Goal: Check status: Check status

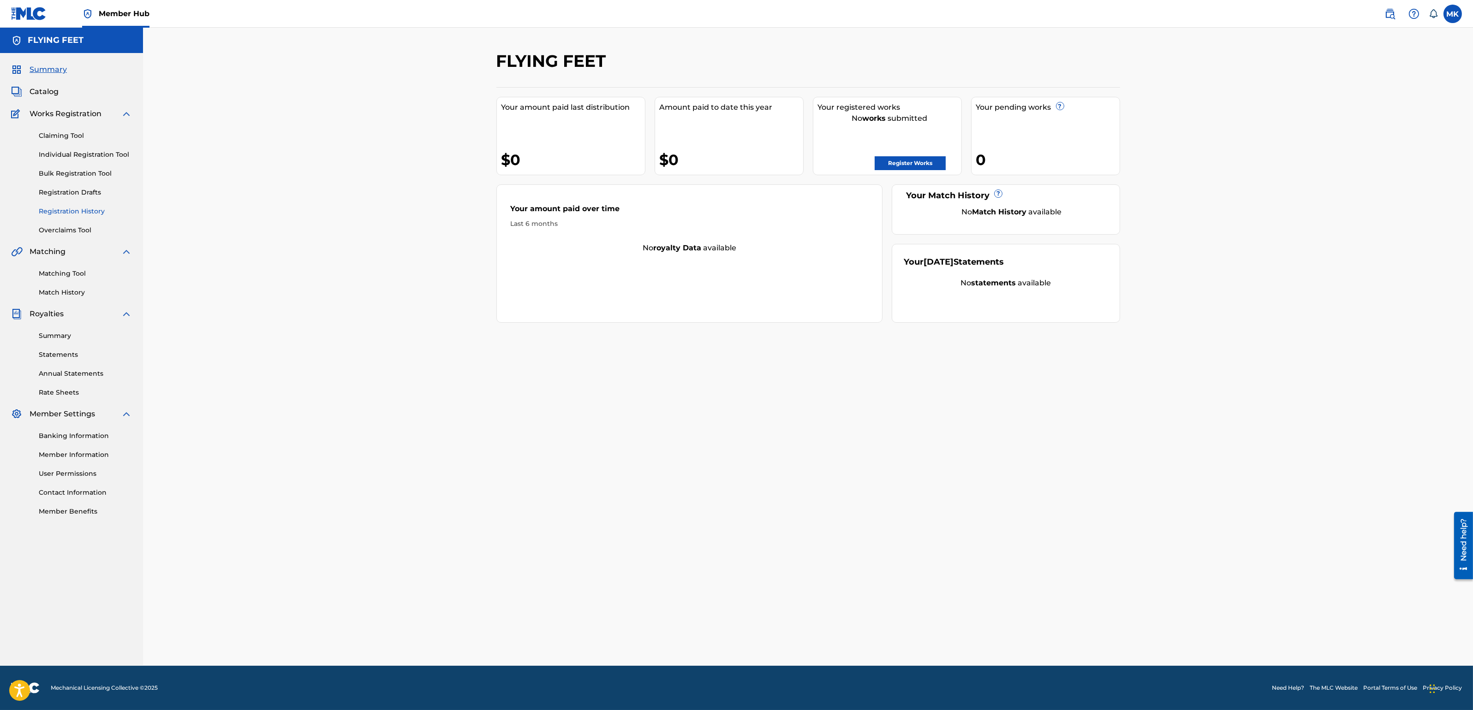
click at [69, 209] on link "Registration History" at bounding box center [85, 212] width 93 height 10
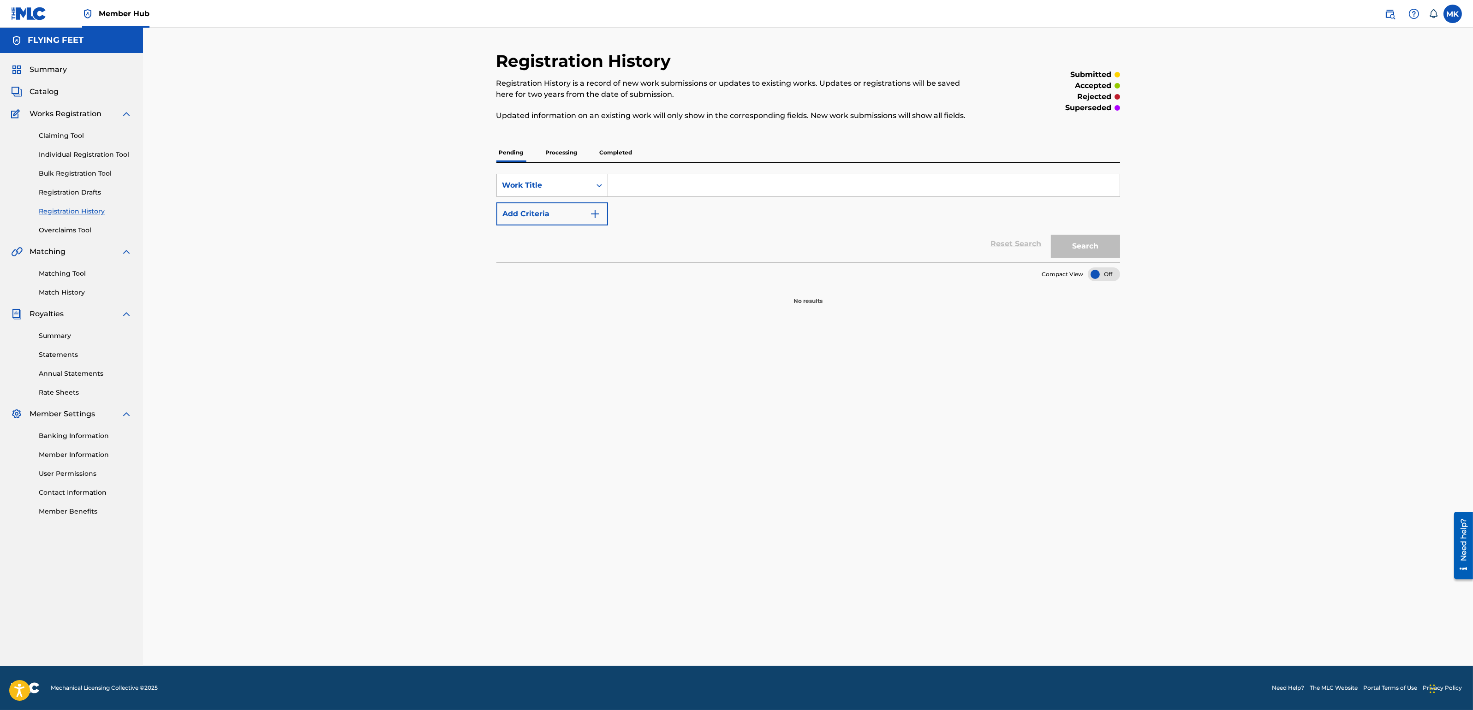
click at [557, 155] on p "Processing" at bounding box center [561, 152] width 37 height 19
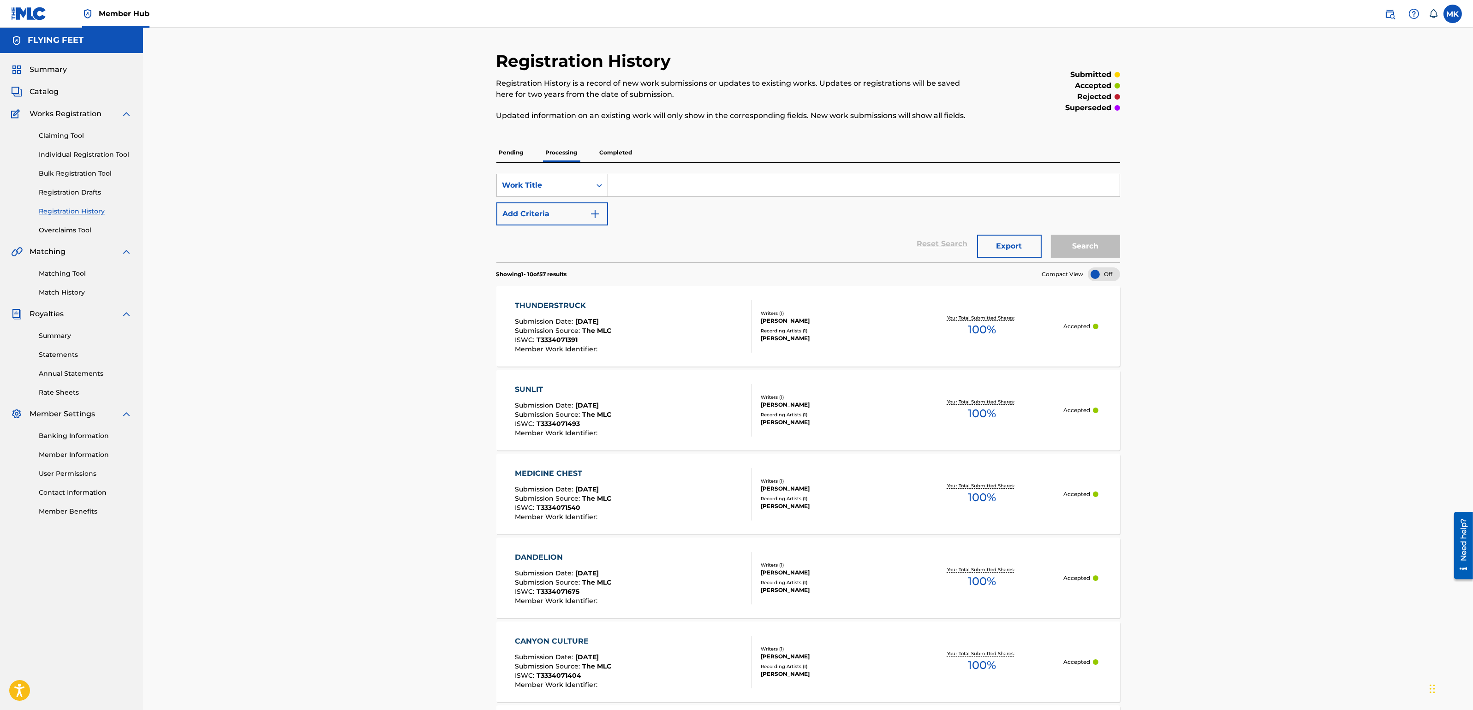
click at [512, 155] on p "Pending" at bounding box center [511, 152] width 30 height 19
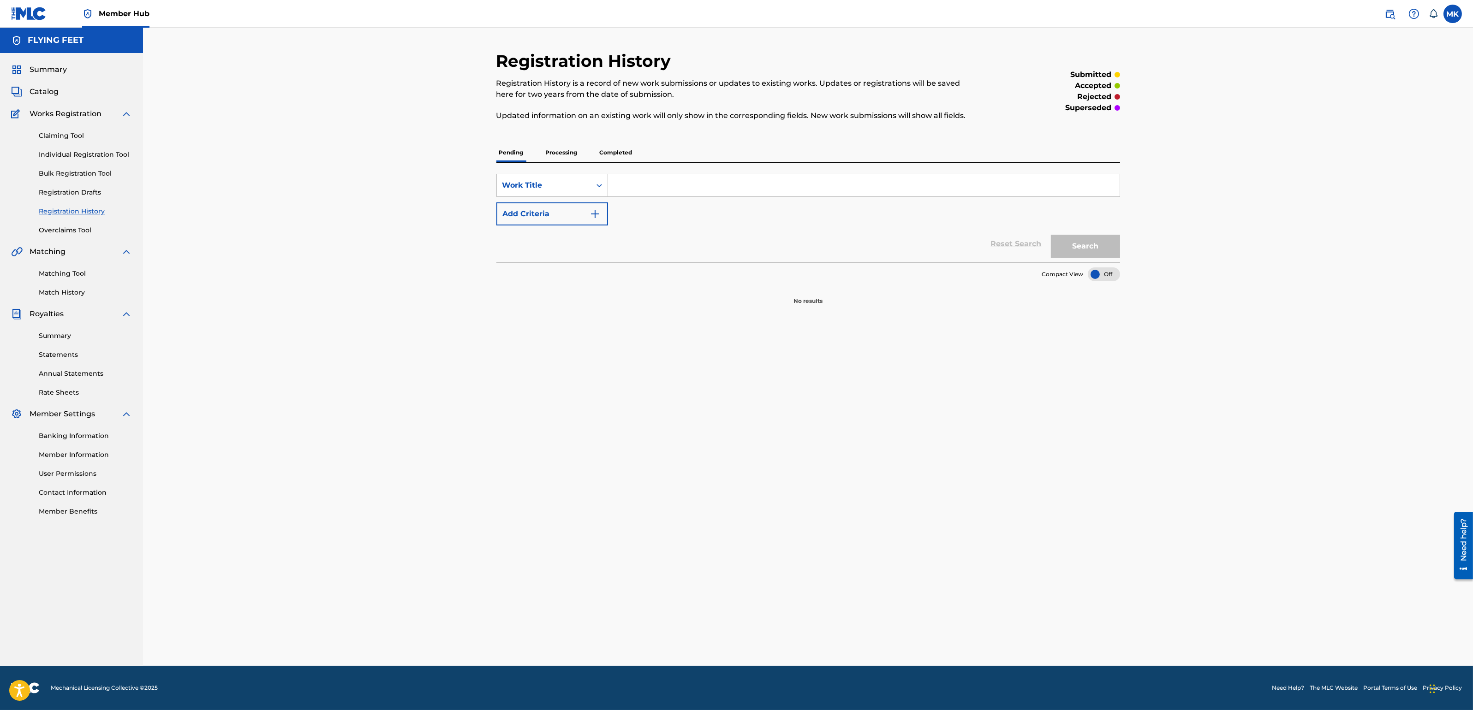
click at [563, 153] on p "Processing" at bounding box center [561, 152] width 37 height 19
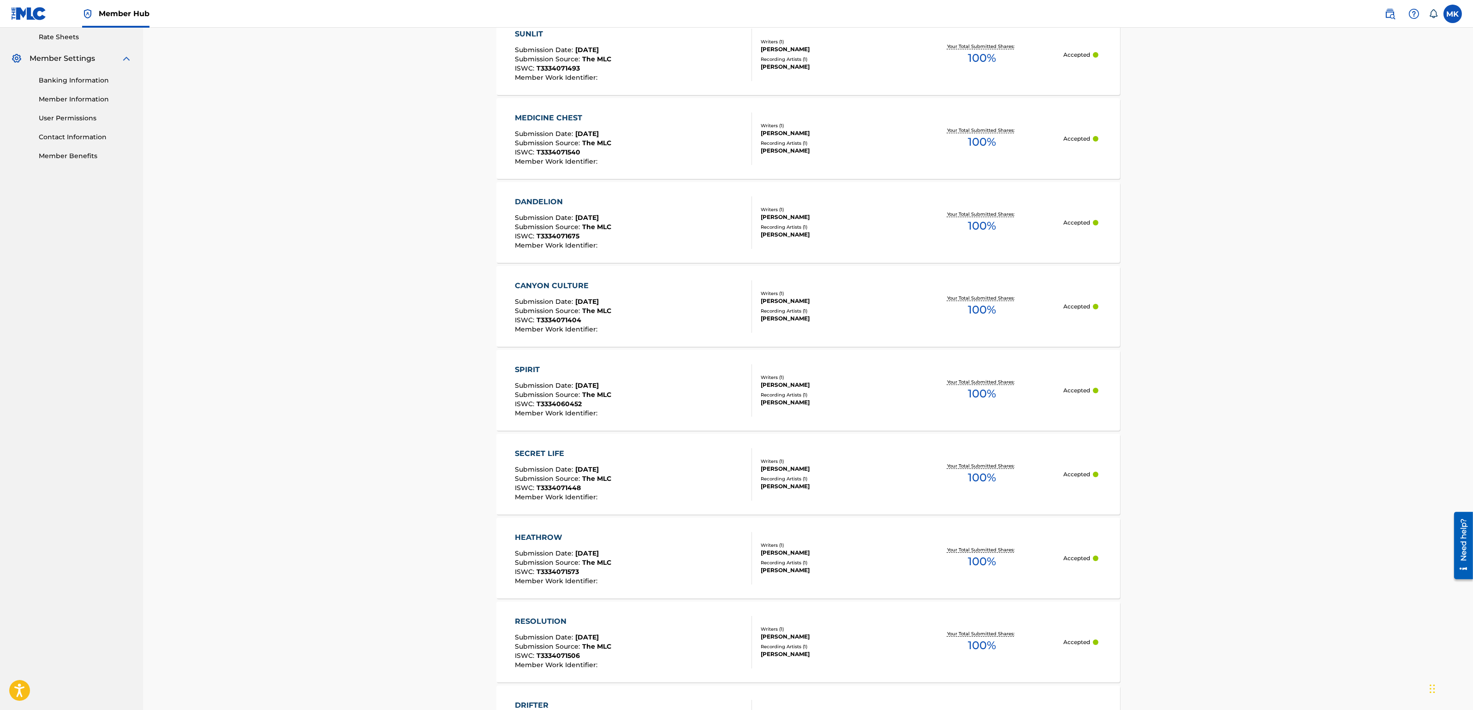
scroll to position [518, 0]
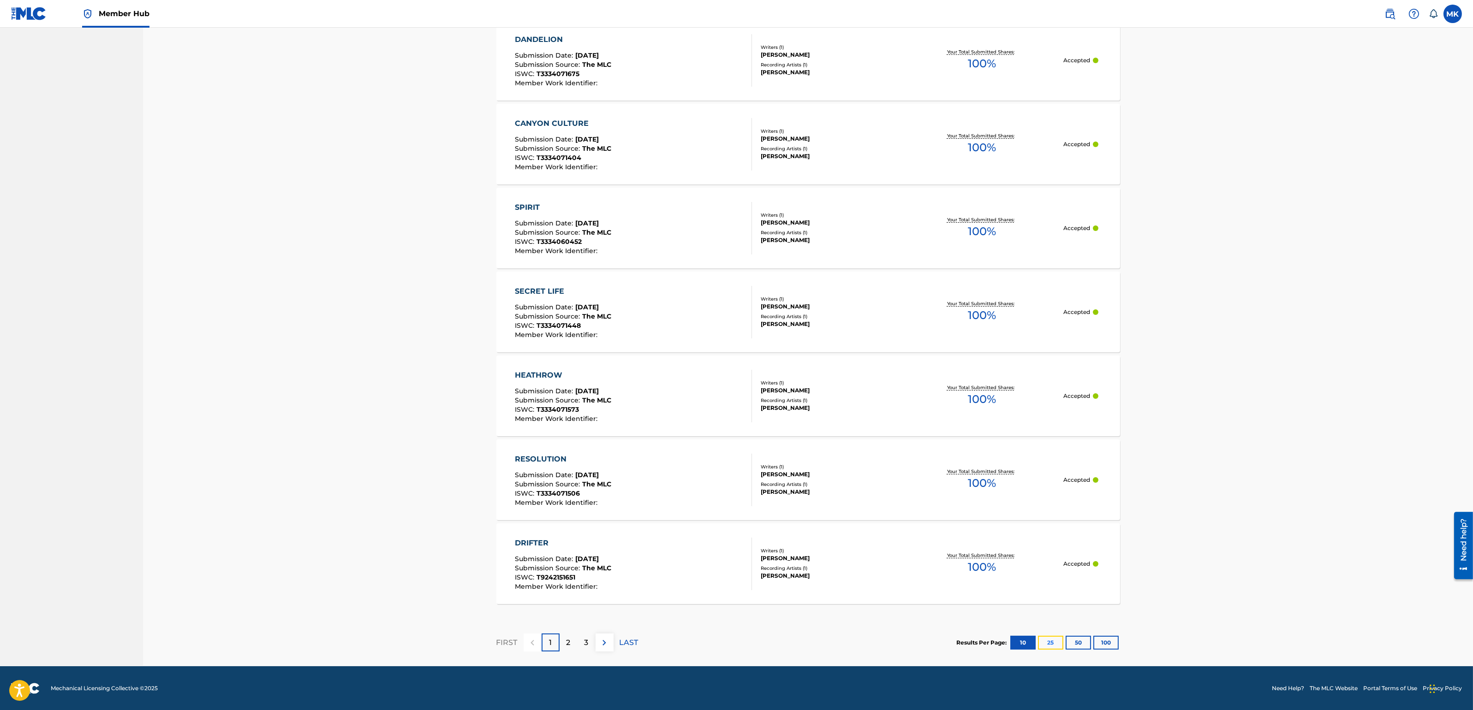
click at [1050, 646] on button "25" at bounding box center [1050, 643] width 25 height 14
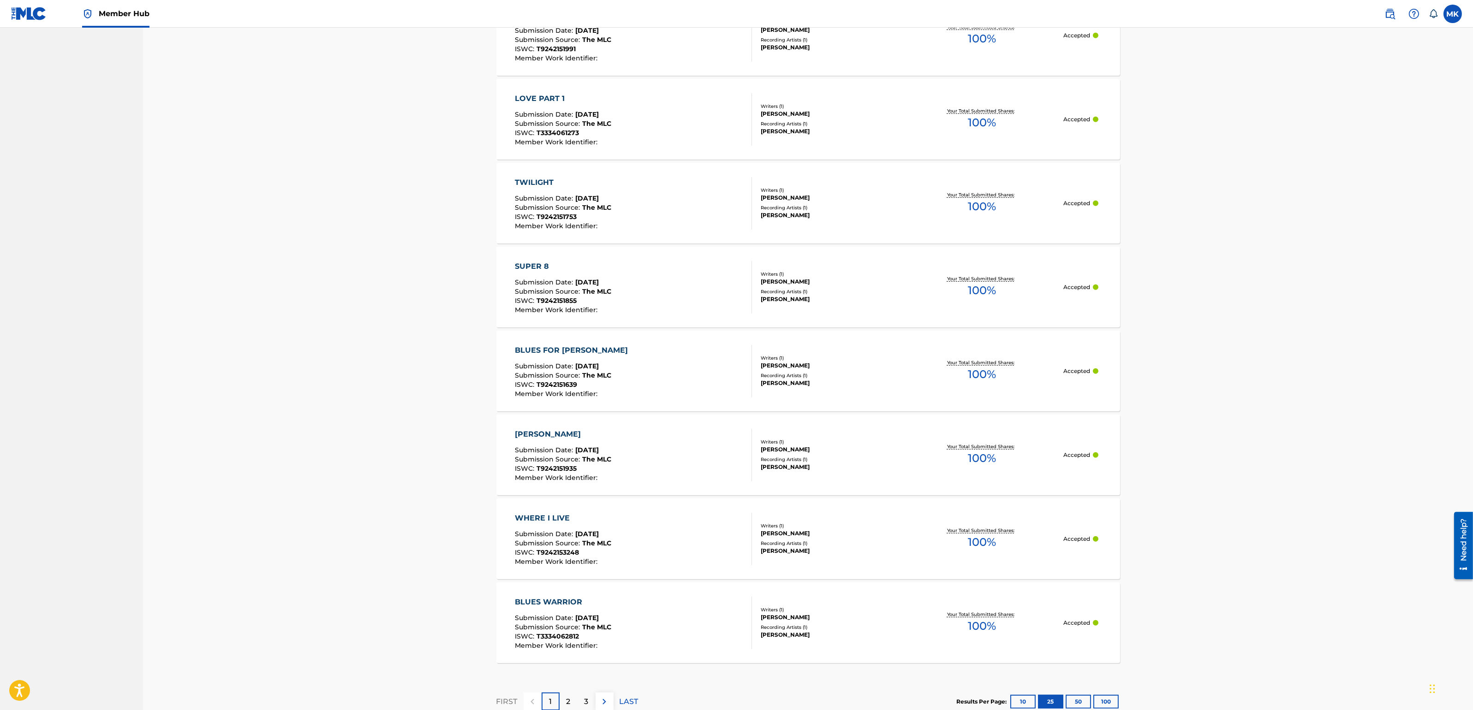
scroll to position [1777, 0]
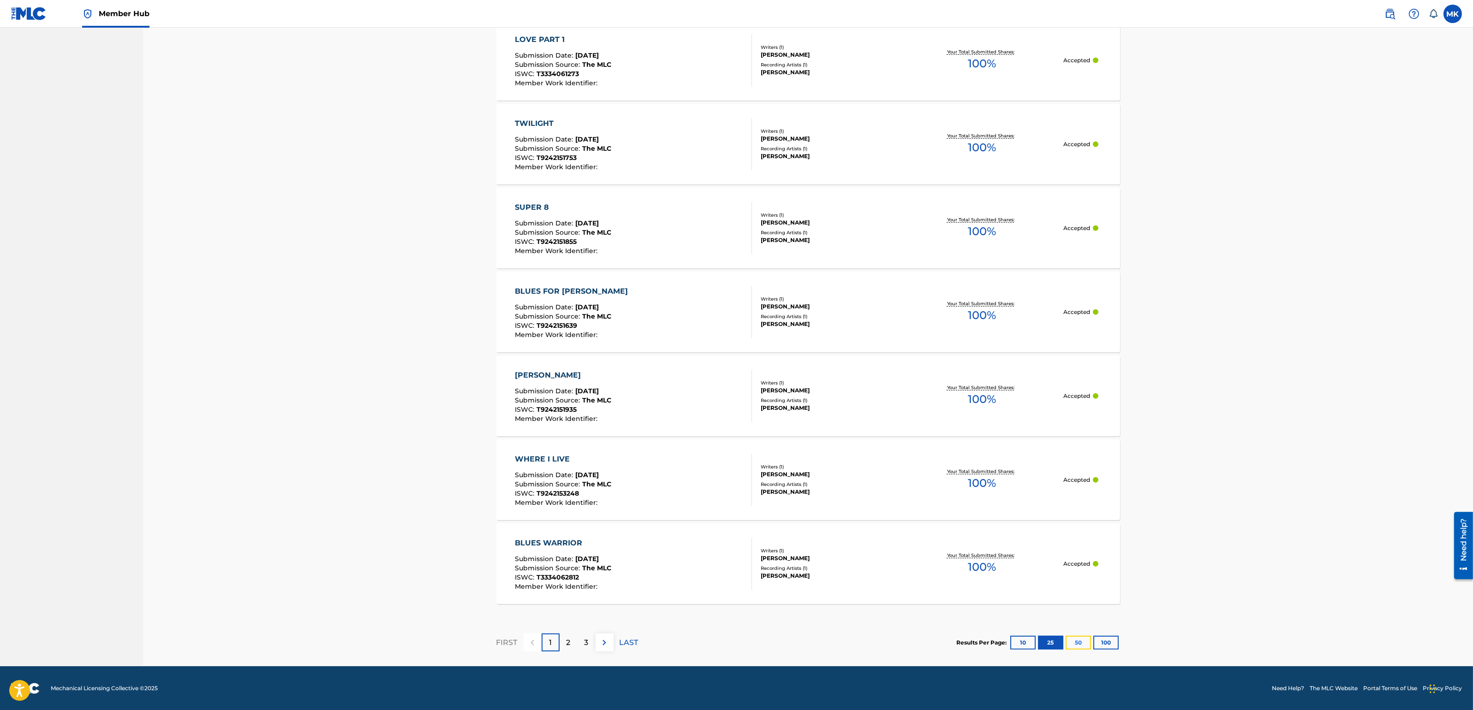
click at [1073, 640] on button "50" at bounding box center [1077, 643] width 25 height 14
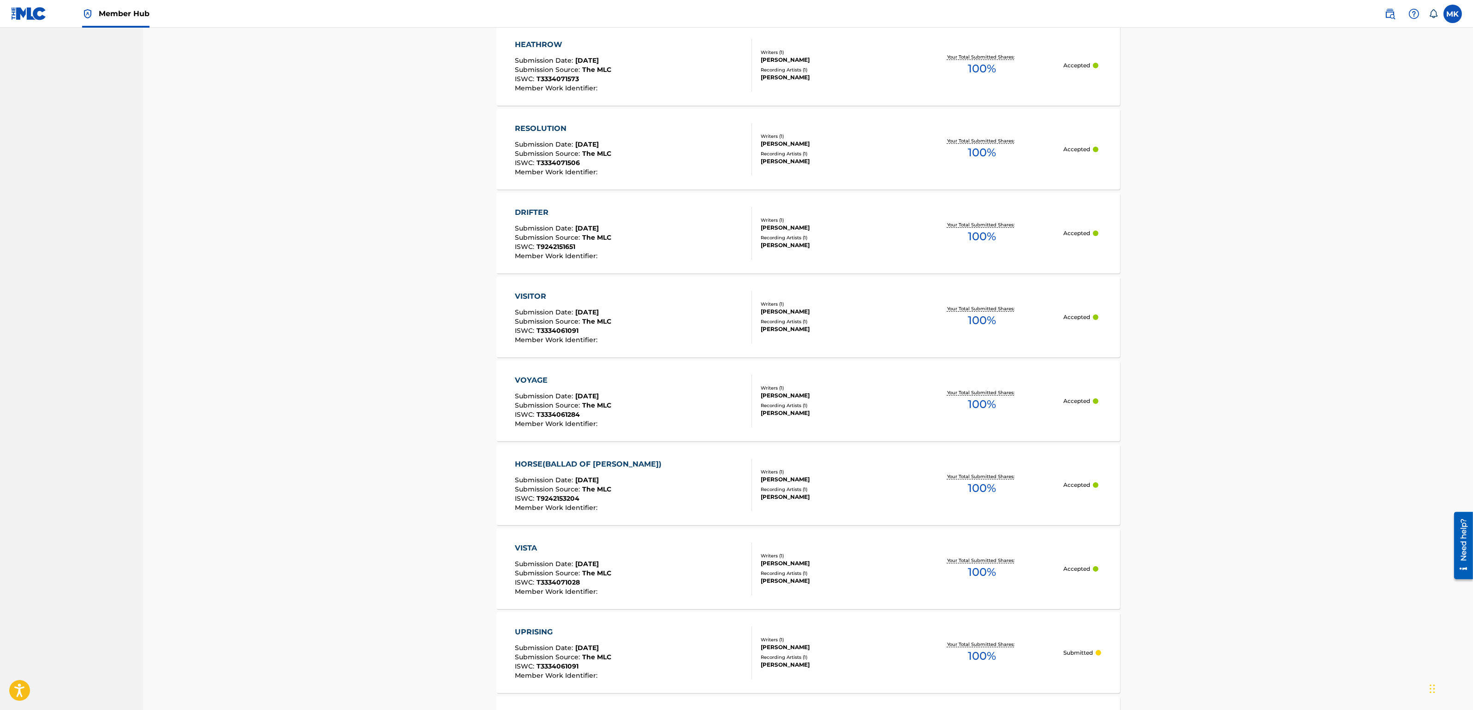
scroll to position [0, 0]
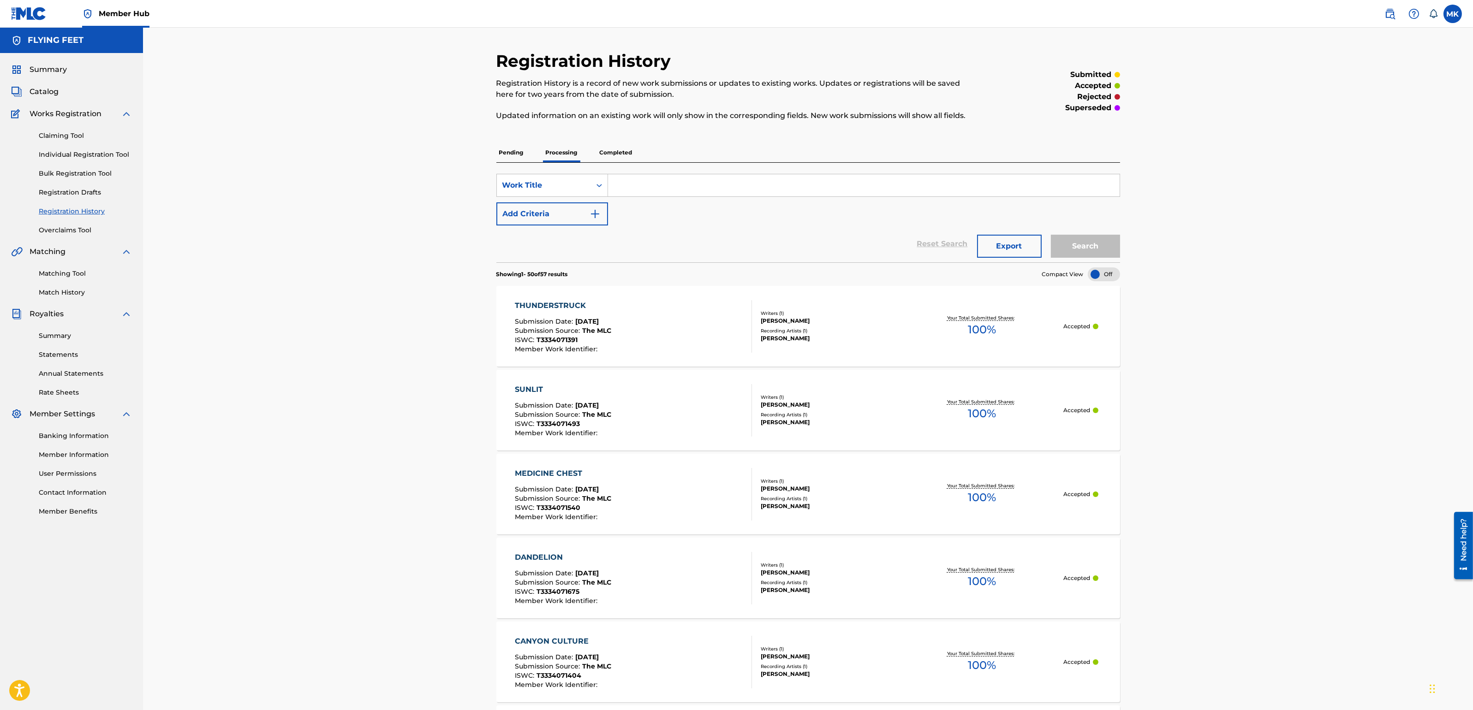
click at [632, 150] on p "Completed" at bounding box center [616, 152] width 38 height 19
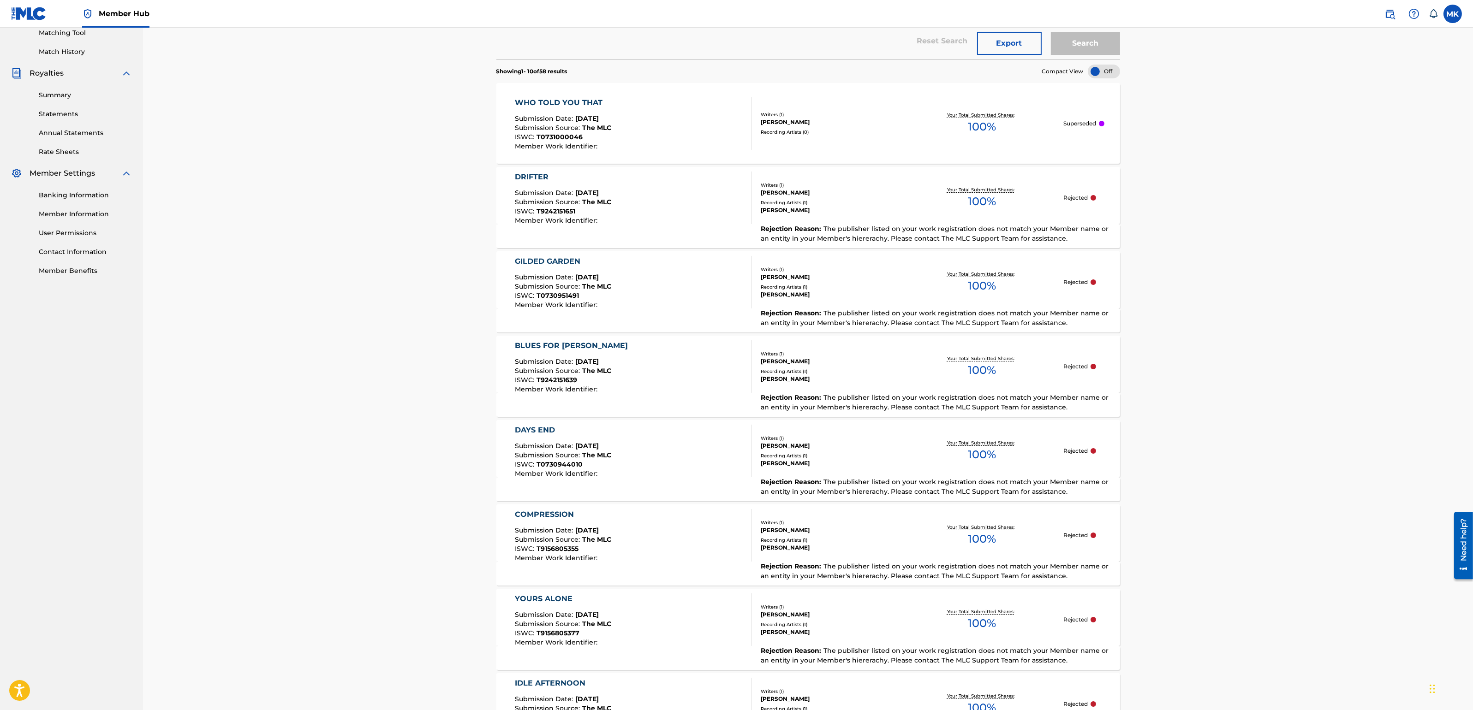
scroll to position [559, 0]
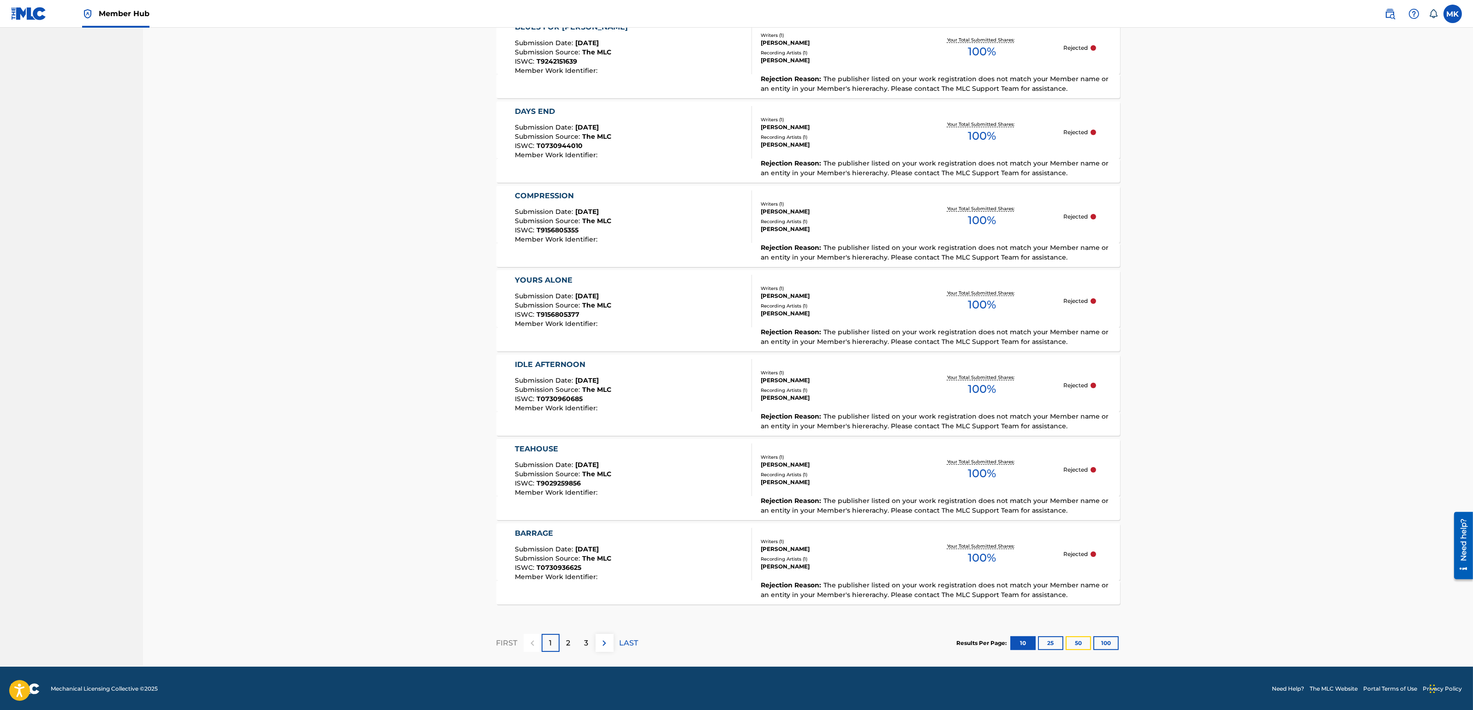
click at [1077, 641] on button "50" at bounding box center [1077, 643] width 25 height 14
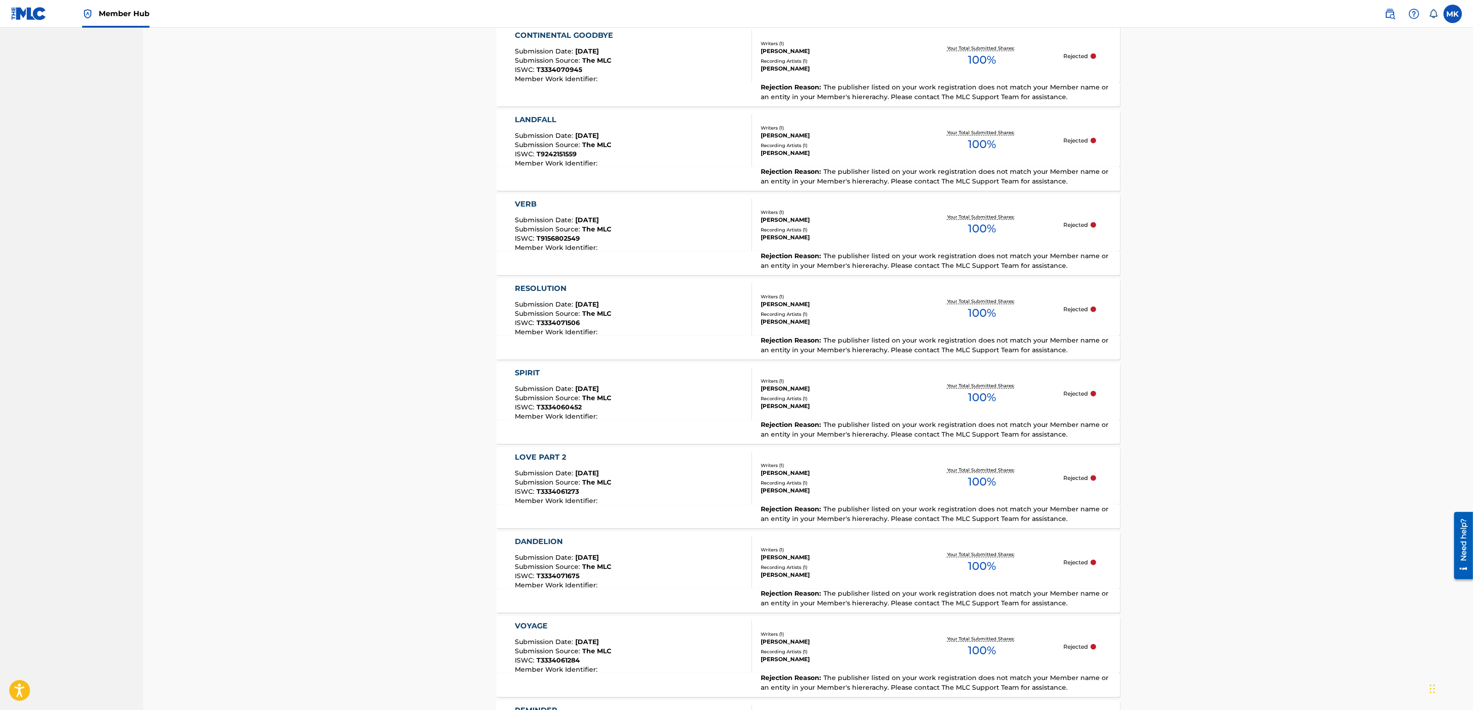
scroll to position [3936, 0]
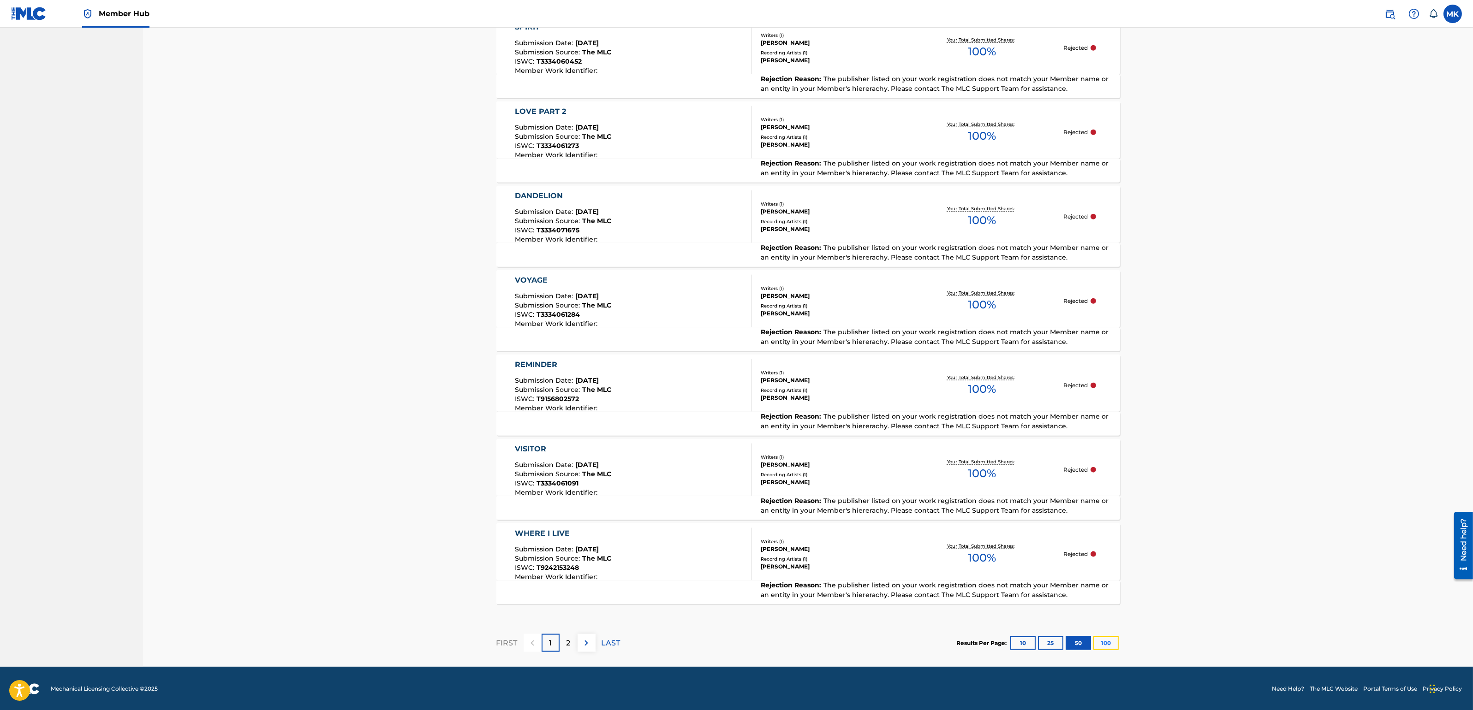
click at [1106, 639] on button "100" at bounding box center [1105, 643] width 25 height 14
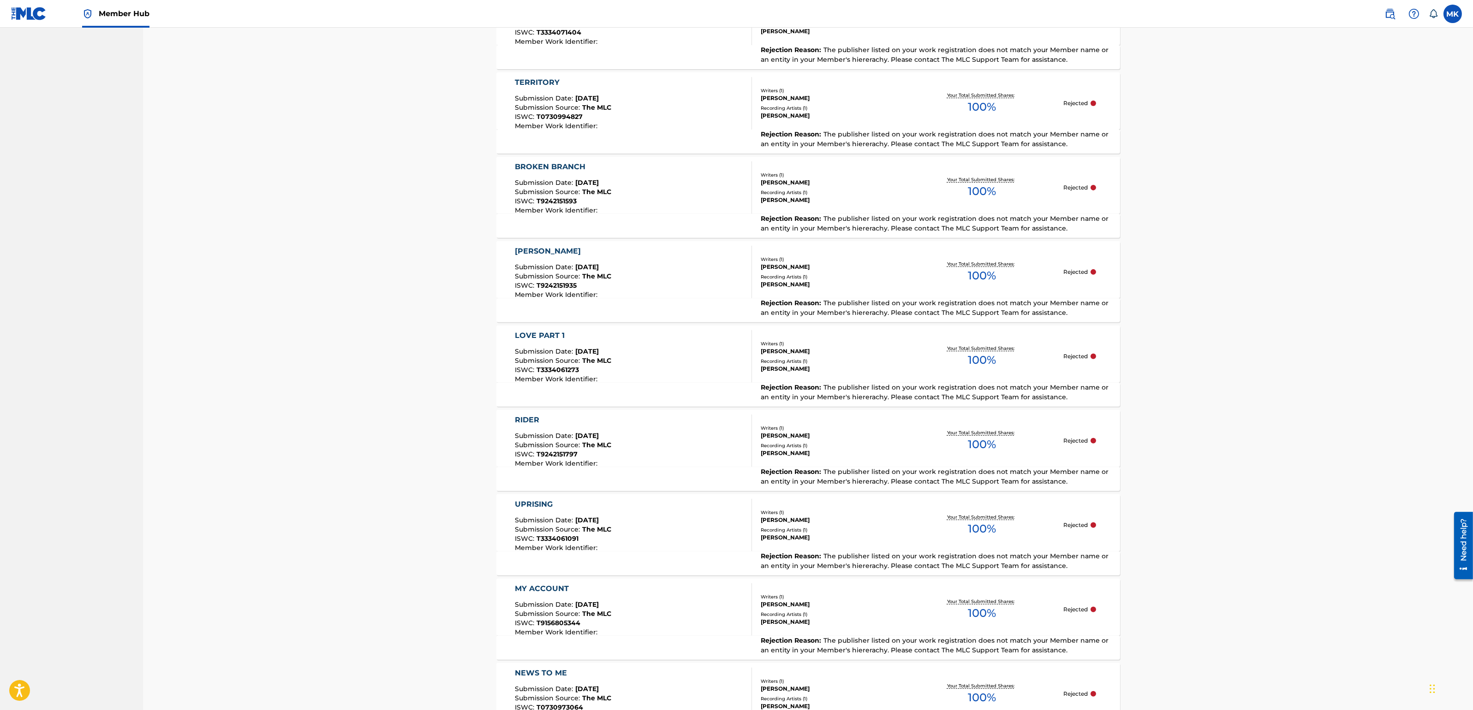
scroll to position [0, 0]
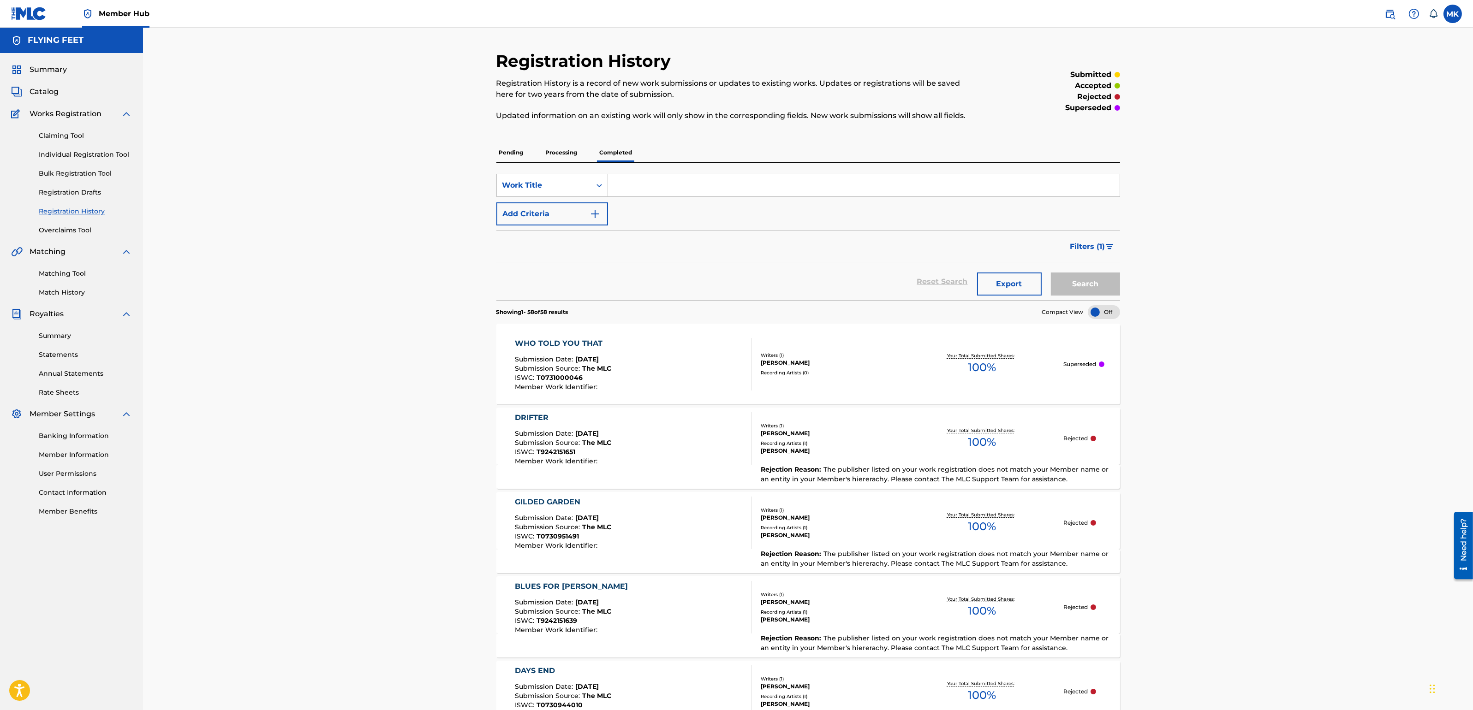
click at [563, 153] on p "Processing" at bounding box center [561, 152] width 37 height 19
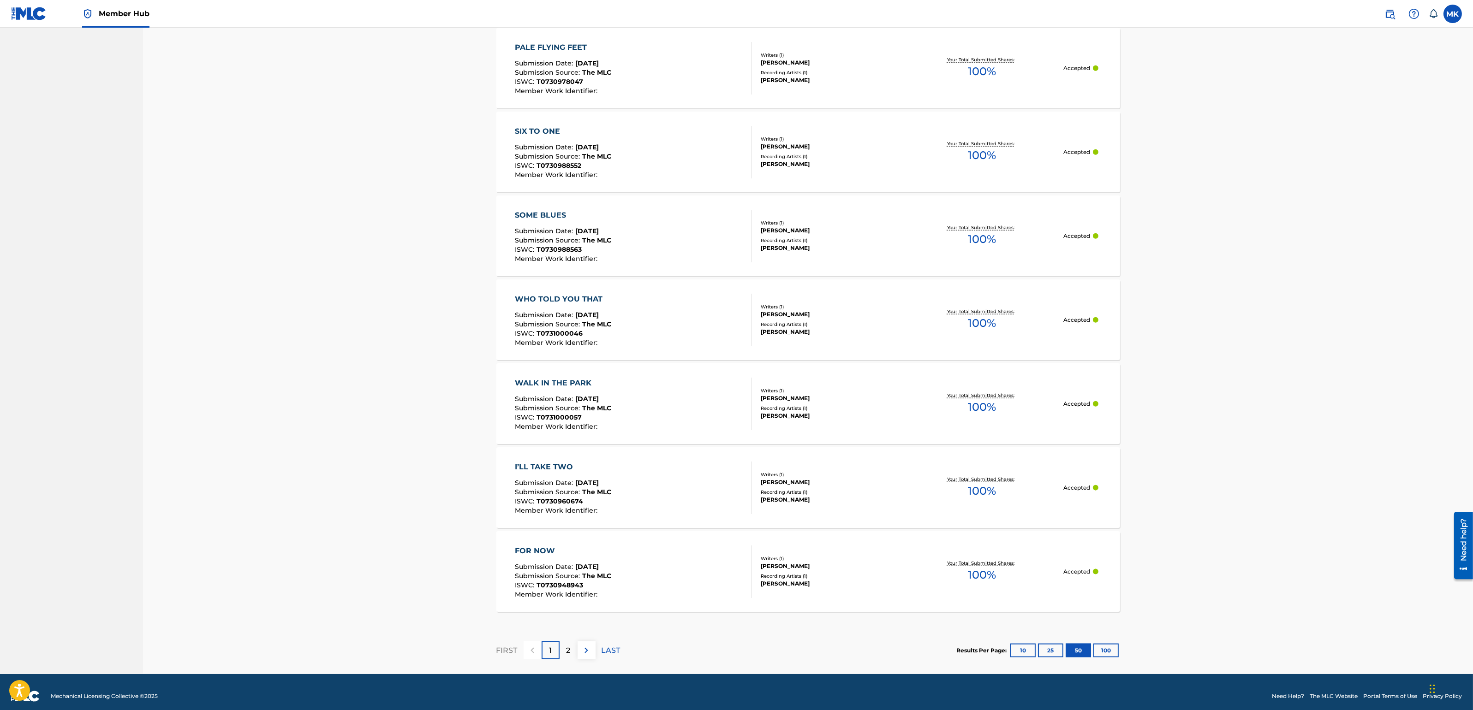
scroll to position [3875, 0]
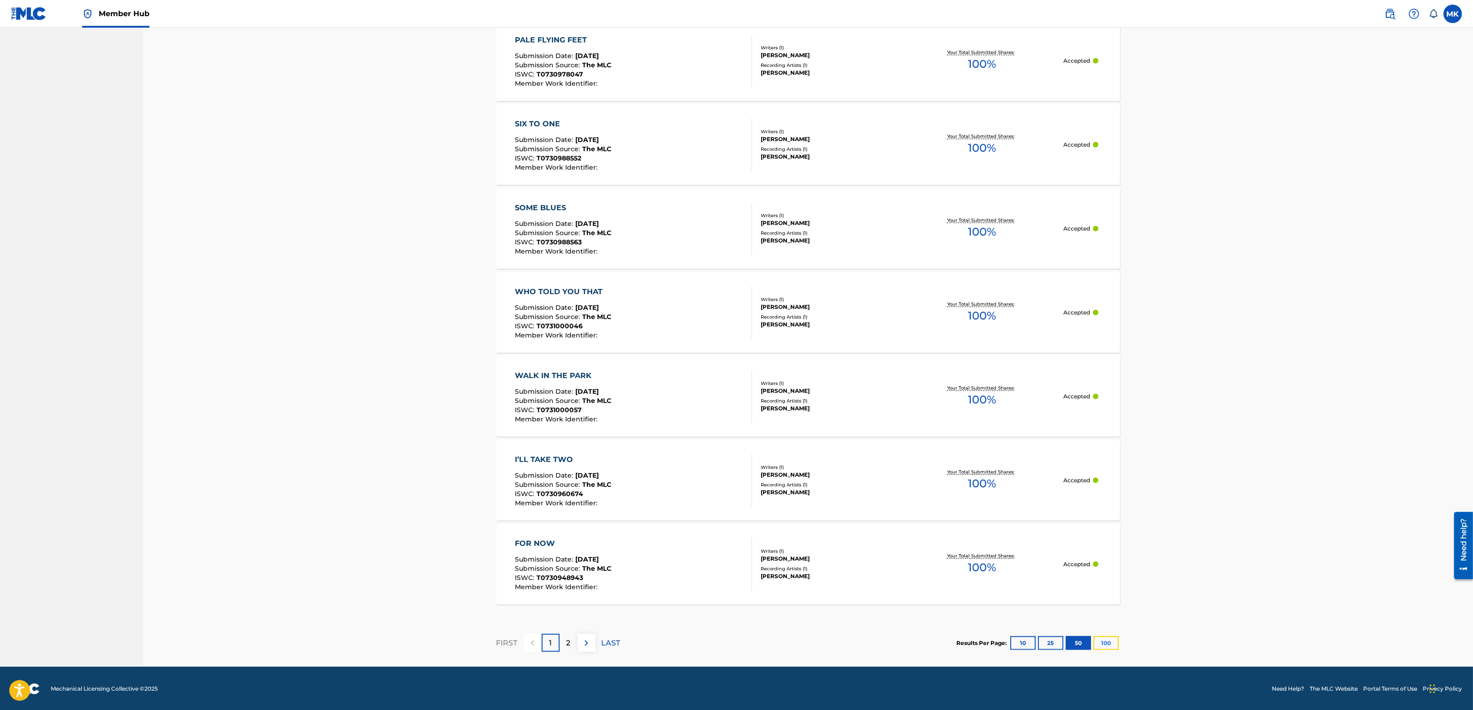
click at [1106, 639] on button "100" at bounding box center [1105, 643] width 25 height 14
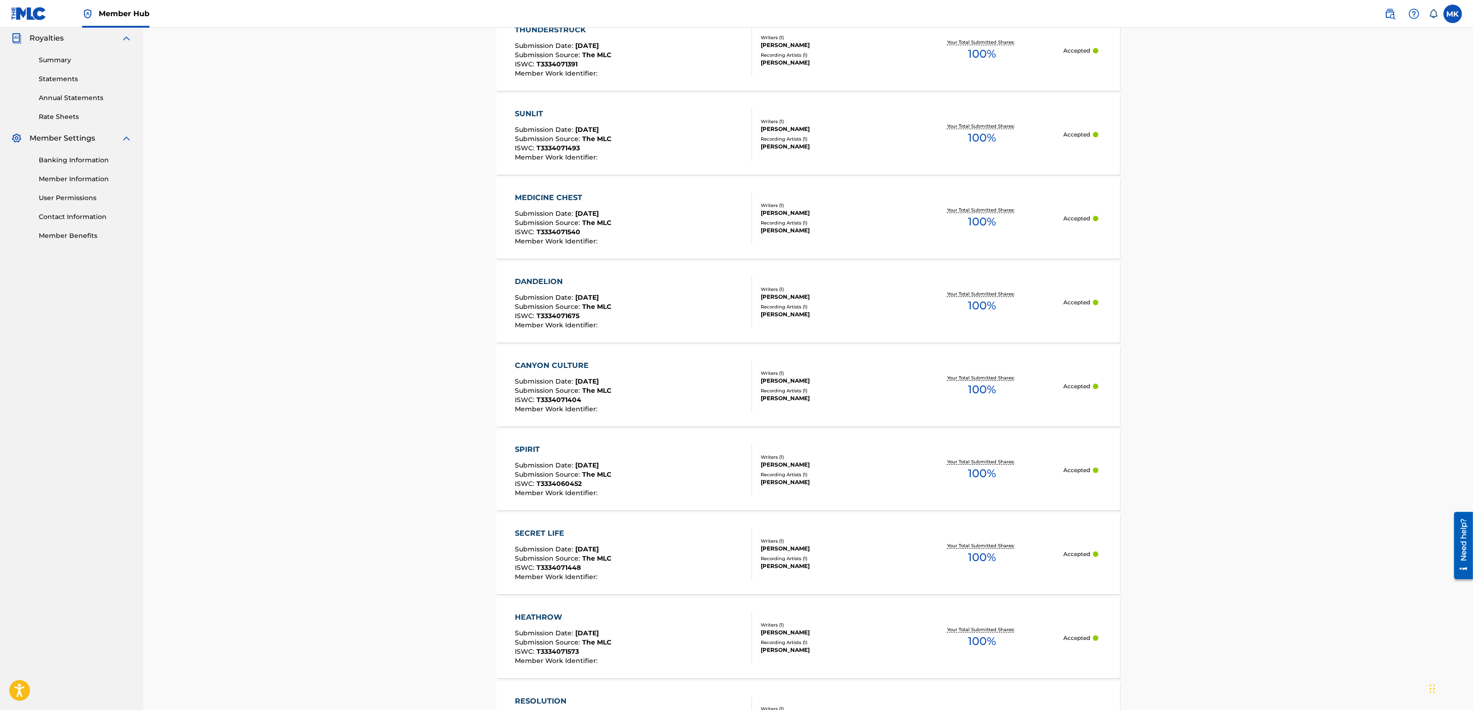
scroll to position [0, 0]
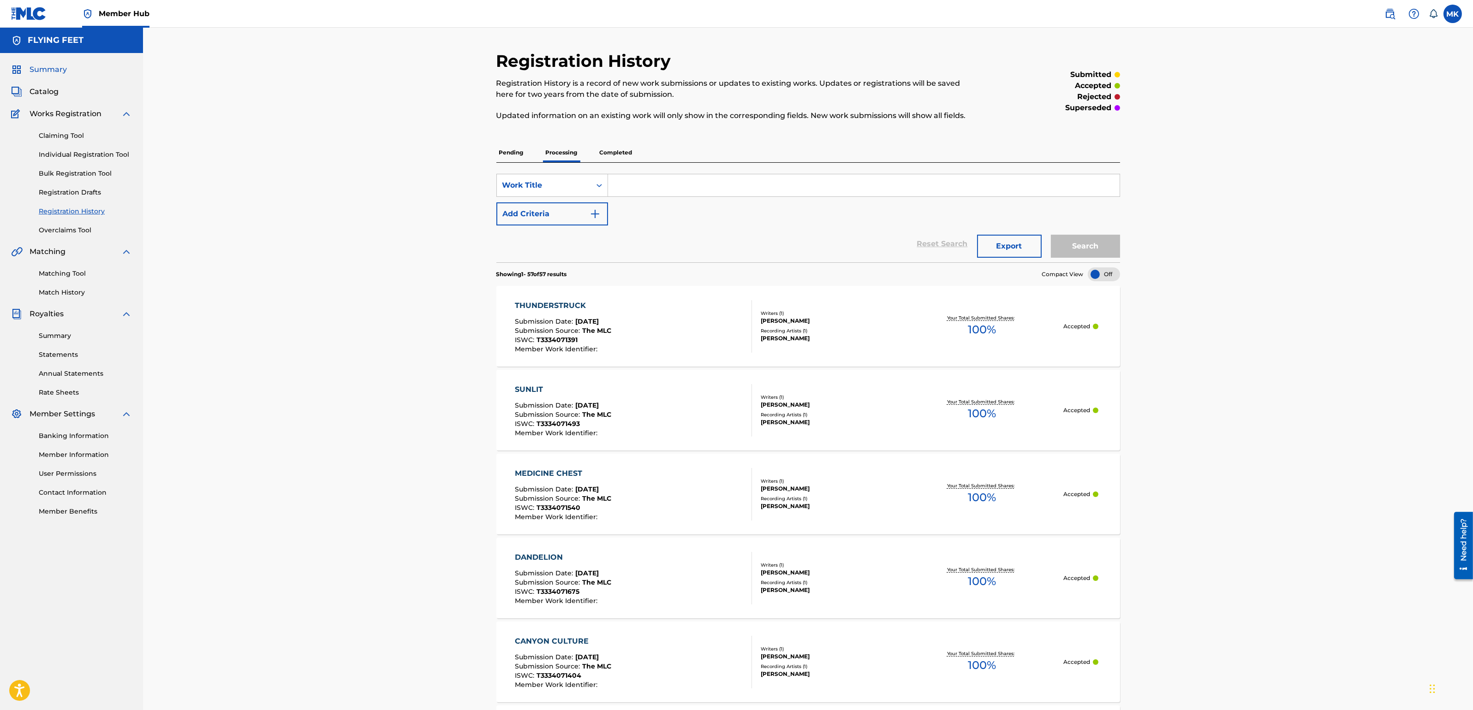
click at [55, 70] on span "Summary" at bounding box center [48, 69] width 37 height 11
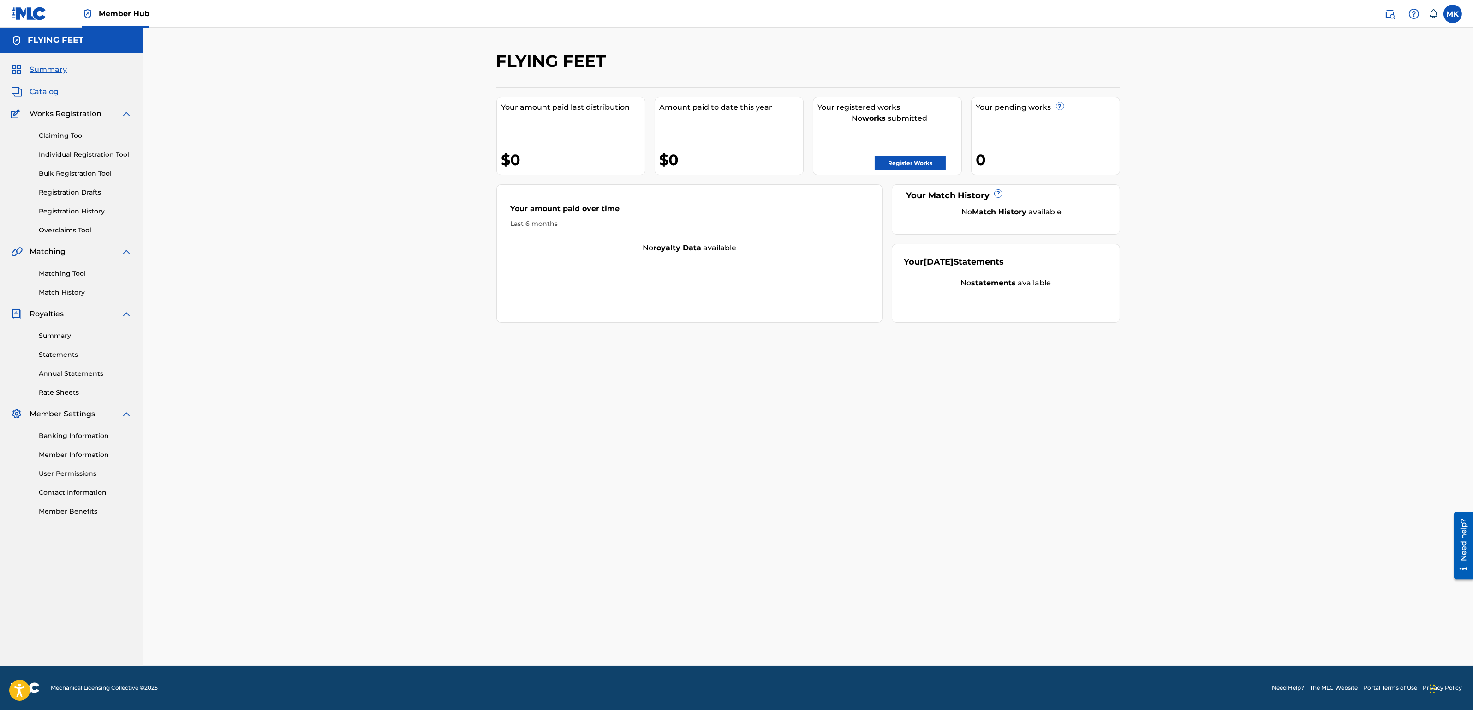
click at [44, 89] on span "Catalog" at bounding box center [44, 91] width 29 height 11
